Goal: Information Seeking & Learning: Find specific fact

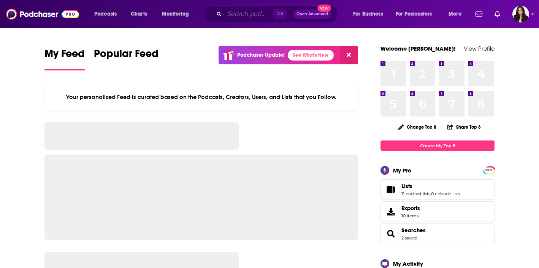
click at [231, 13] on input "Search podcasts, credits, & more..." at bounding box center [249, 14] width 48 height 12
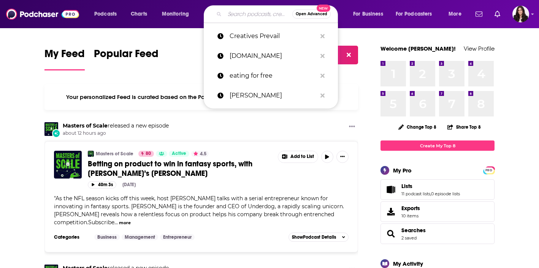
paste input "Host [PERSON_NAME] brings you the in-depth interviews with the top visionary fi…"
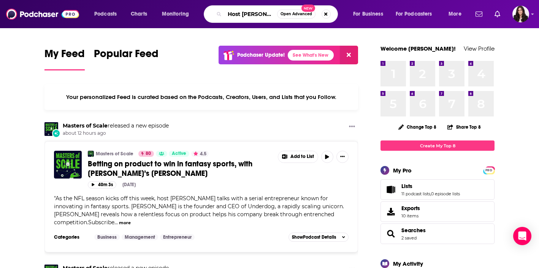
type input "Host [PERSON_NAME] brings you the in-depth interviews with the top visionary fi…"
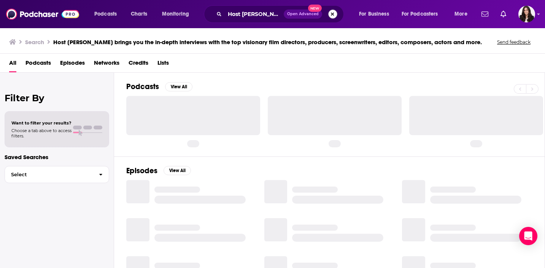
click at [329, 15] on button "Search podcasts, credits, & more..." at bounding box center [332, 14] width 9 height 9
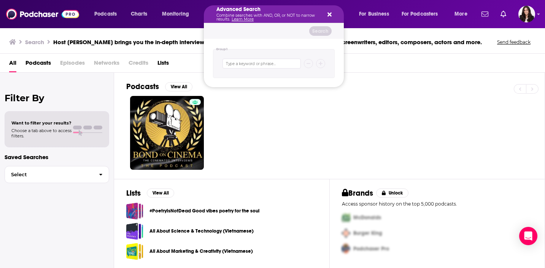
click at [148, 22] on div "Podcasts Charts Monitoring Advanced Search Combine searches with AND, OR, or NO…" at bounding box center [281, 13] width 385 height 17
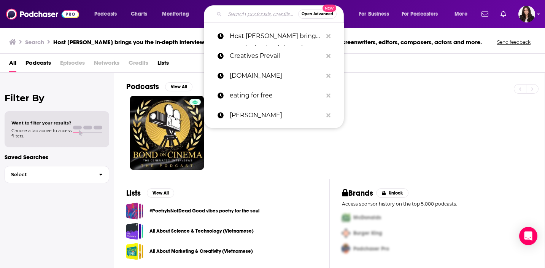
click at [270, 17] on input "Search podcasts, credits, & more..." at bounding box center [261, 14] width 73 height 12
paste input "Host [PERSON_NAME] brings you the in-depth interviews with the top visionary fi…"
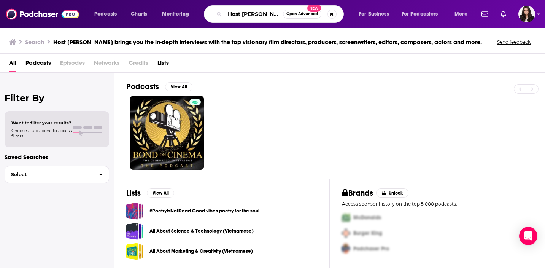
drag, startPoint x: 279, startPoint y: 16, endPoint x: 127, endPoint y: -13, distance: 154.8
click at [127, 0] on html "Podcasts Charts Monitoring Host [PERSON_NAME] brings you the in-depth interview…" at bounding box center [272, 134] width 545 height 268
type input "bond on cinema"
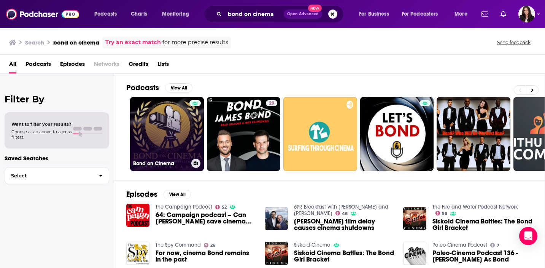
click at [173, 103] on link "Bond on Cinema" at bounding box center [167, 134] width 74 height 74
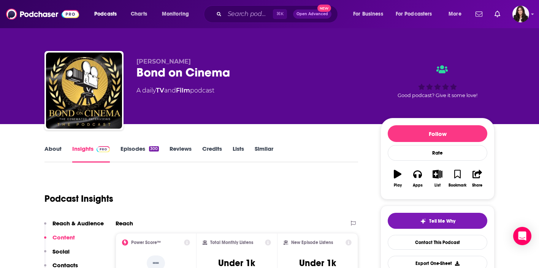
drag, startPoint x: 225, startPoint y: 90, endPoint x: 138, endPoint y: 89, distance: 87.1
click at [138, 90] on div "A daily TV and Film podcast" at bounding box center [252, 90] width 232 height 9
copy div "A daily TV and Film podcast"
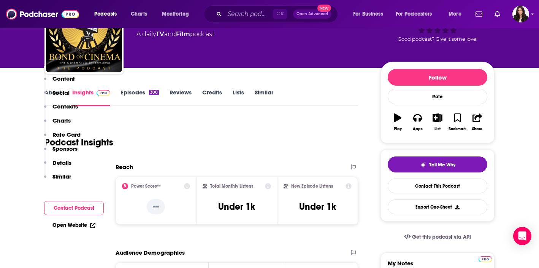
scroll to position [140, 0]
